Goal: Navigation & Orientation: Find specific page/section

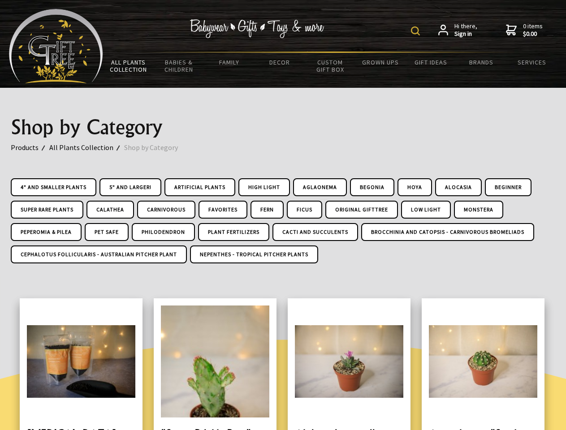
click at [416, 31] on img at bounding box center [415, 30] width 9 height 9
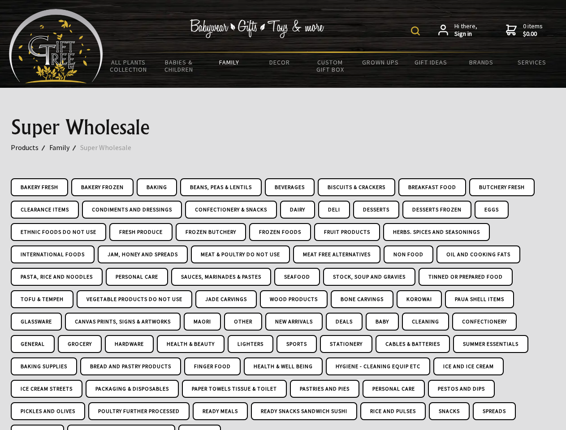
click at [416, 31] on img at bounding box center [415, 30] width 9 height 9
